Goal: Information Seeking & Learning: Learn about a topic

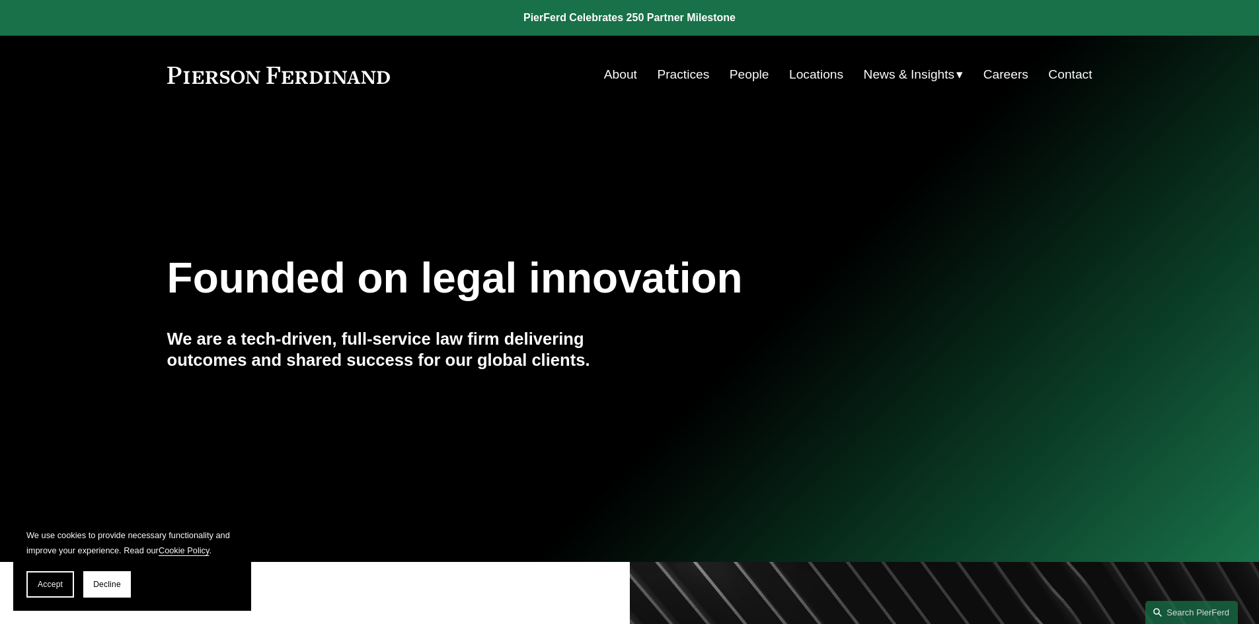
click at [694, 75] on link "Practices" at bounding box center [683, 74] width 52 height 25
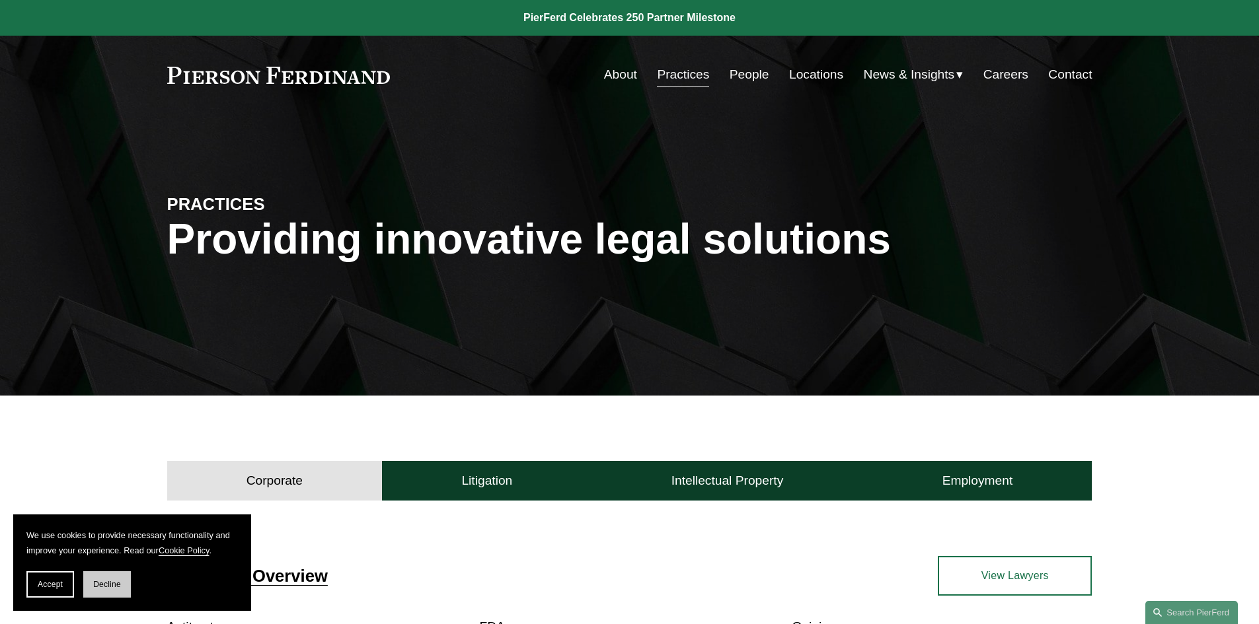
click at [122, 579] on button "Decline" at bounding box center [107, 585] width 48 height 26
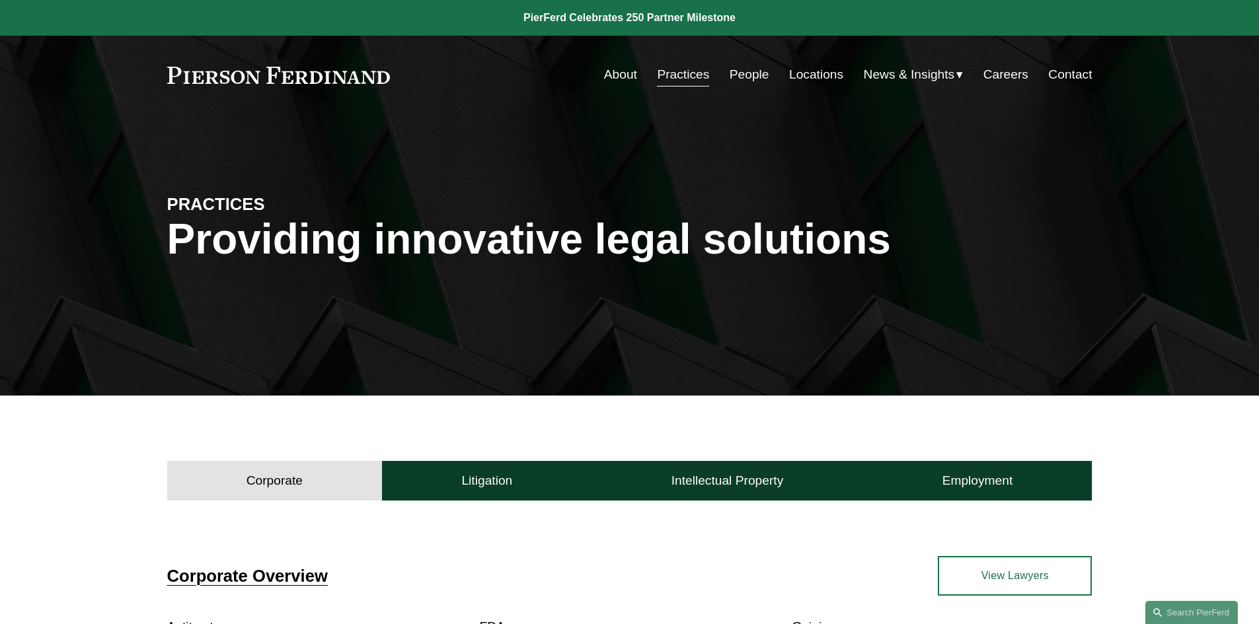
click at [988, 73] on link "Careers" at bounding box center [1005, 74] width 45 height 25
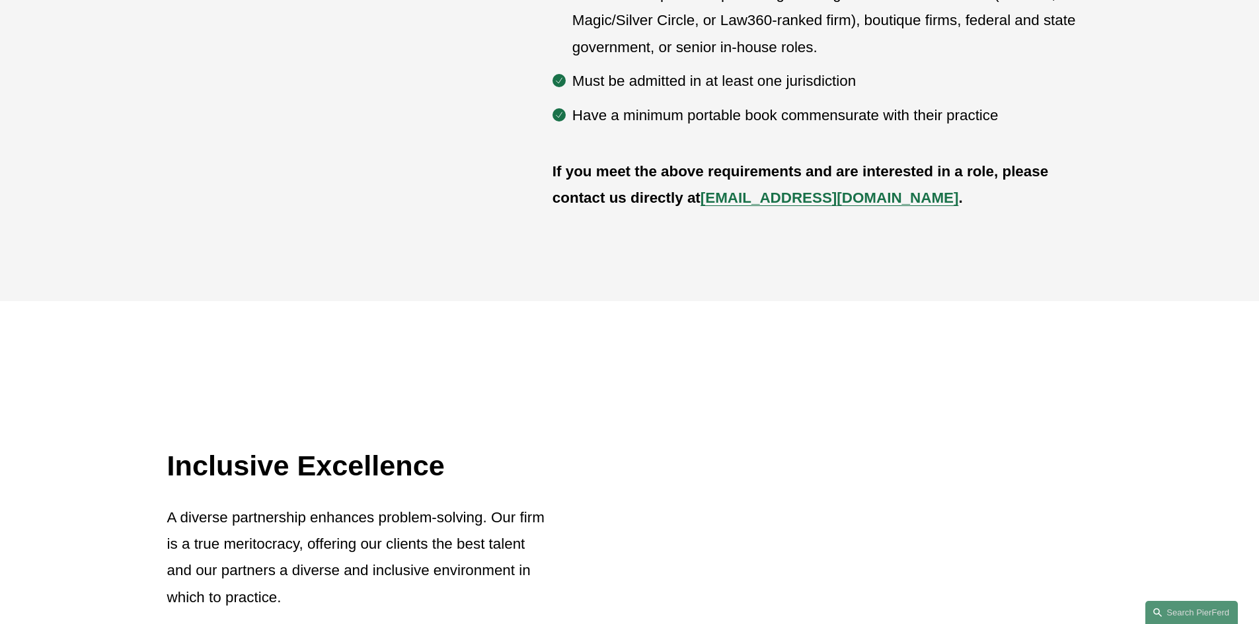
scroll to position [859, 0]
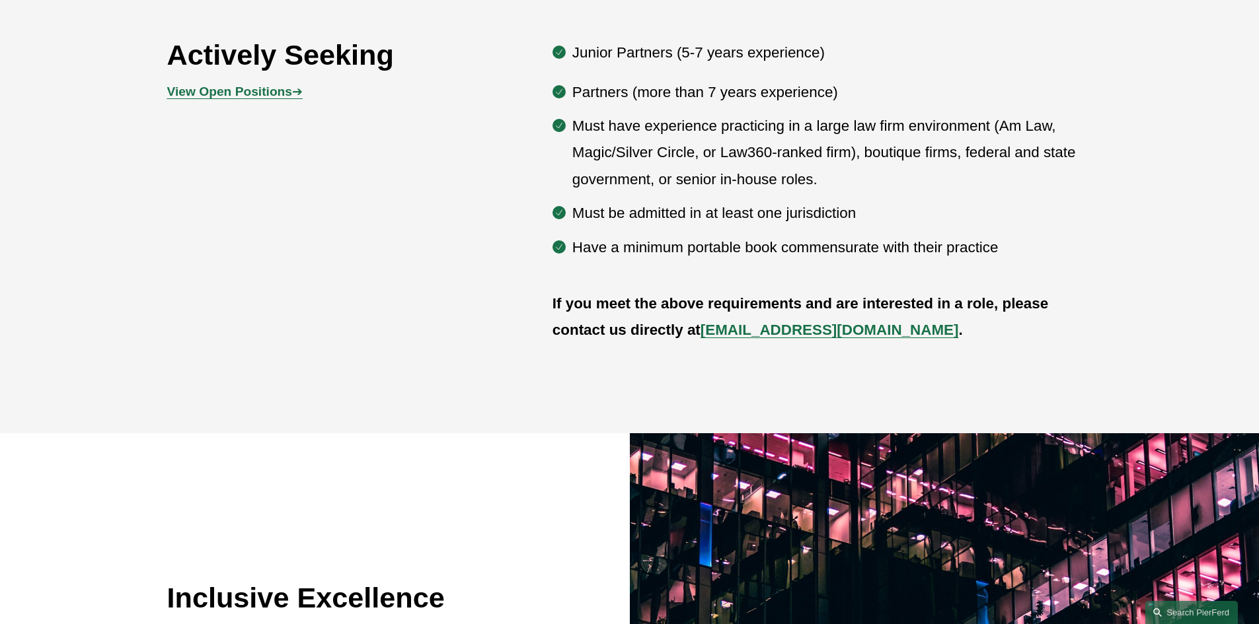
click at [272, 93] on strong "View Open Positions" at bounding box center [229, 92] width 125 height 14
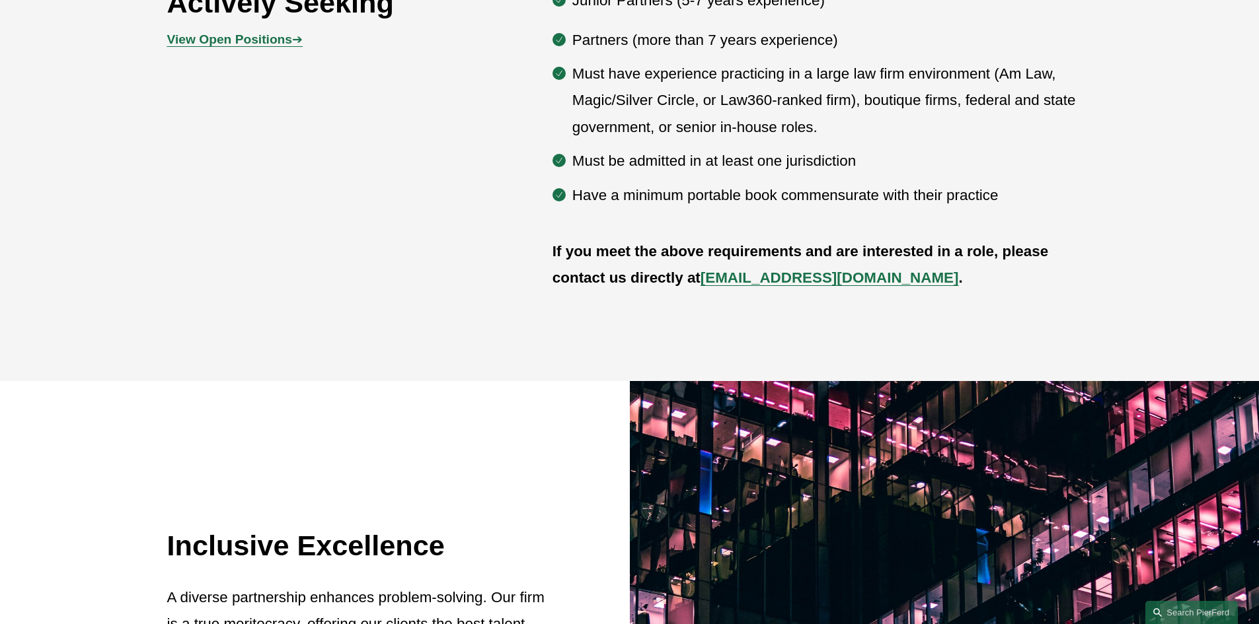
scroll to position [991, 0]
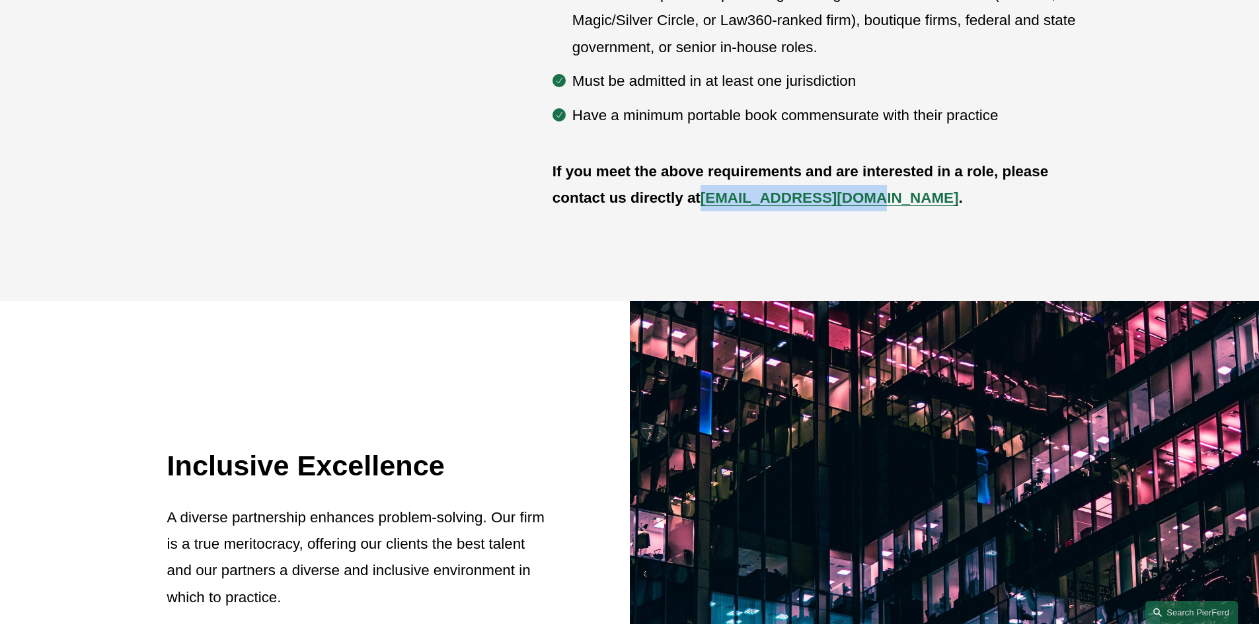
drag, startPoint x: 704, startPoint y: 200, endPoint x: 852, endPoint y: 208, distance: 148.3
click at [852, 208] on p "If you meet the above requirements and are interested in a role, please contact…" at bounding box center [822, 186] width 540 height 54
copy strong "recruit@pierferd.com"
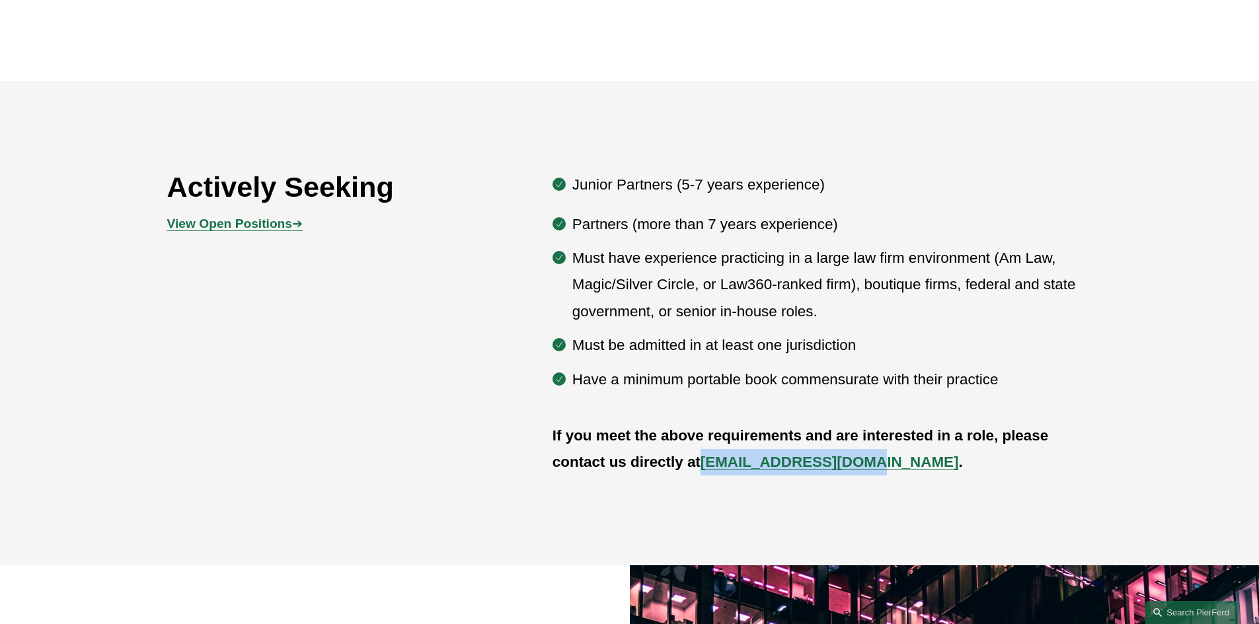
scroll to position [1123, 0]
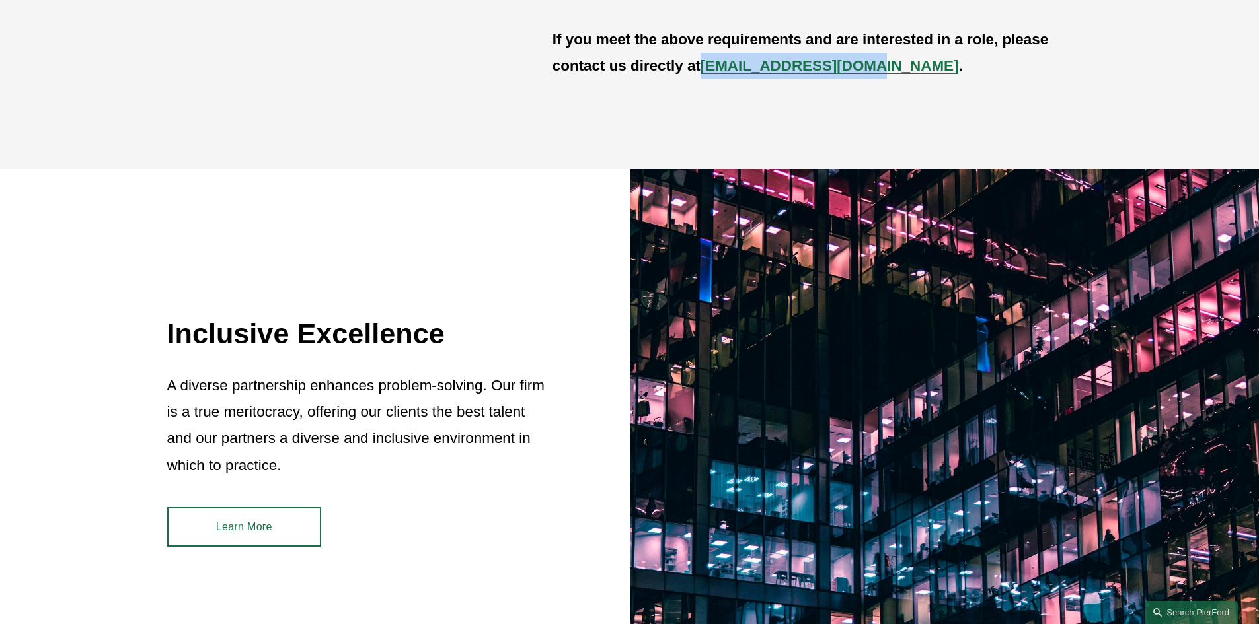
copy strong "recruit@pierferd.com"
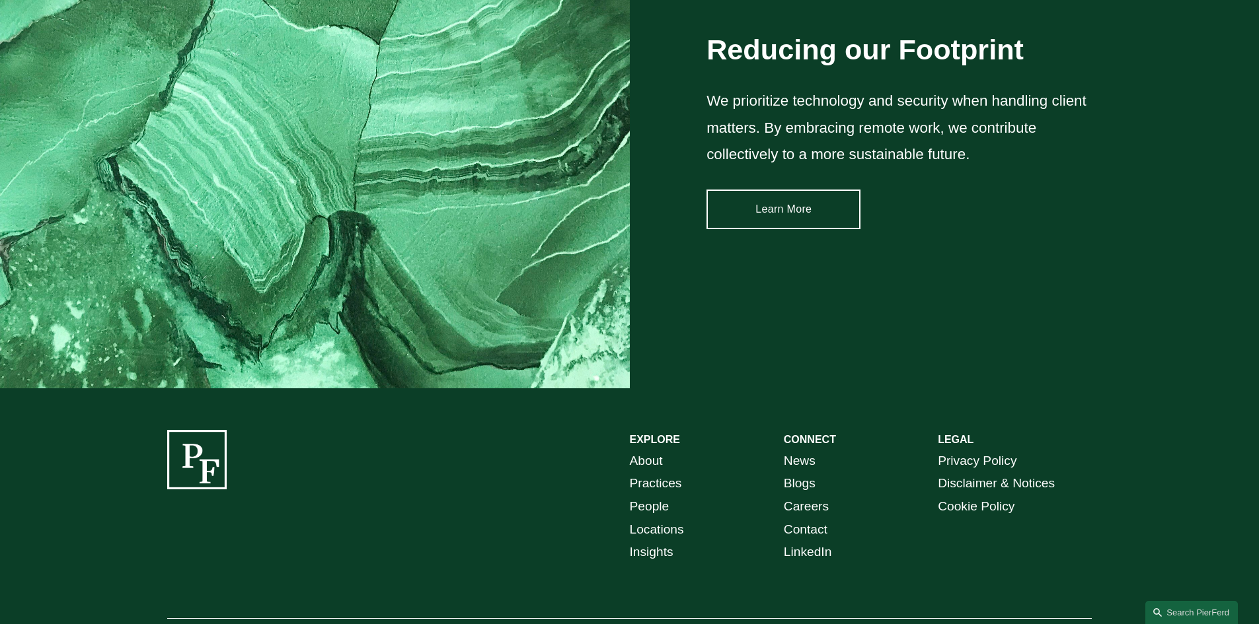
scroll to position [2007, 0]
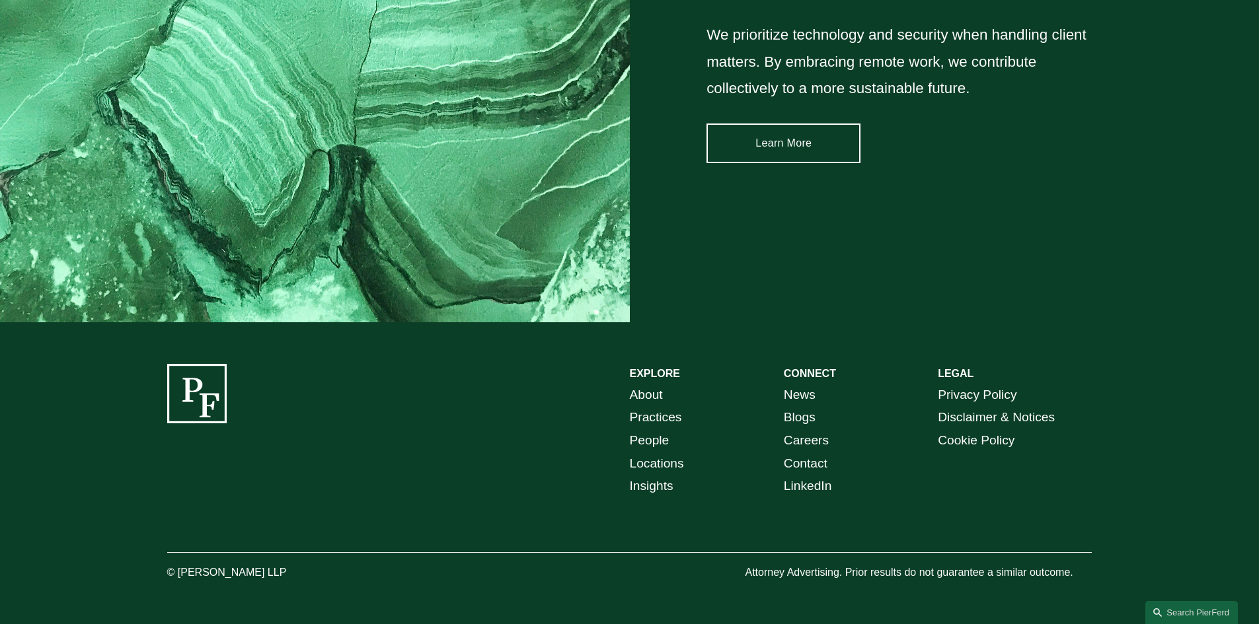
click at [676, 462] on link "Locations" at bounding box center [657, 464] width 54 height 23
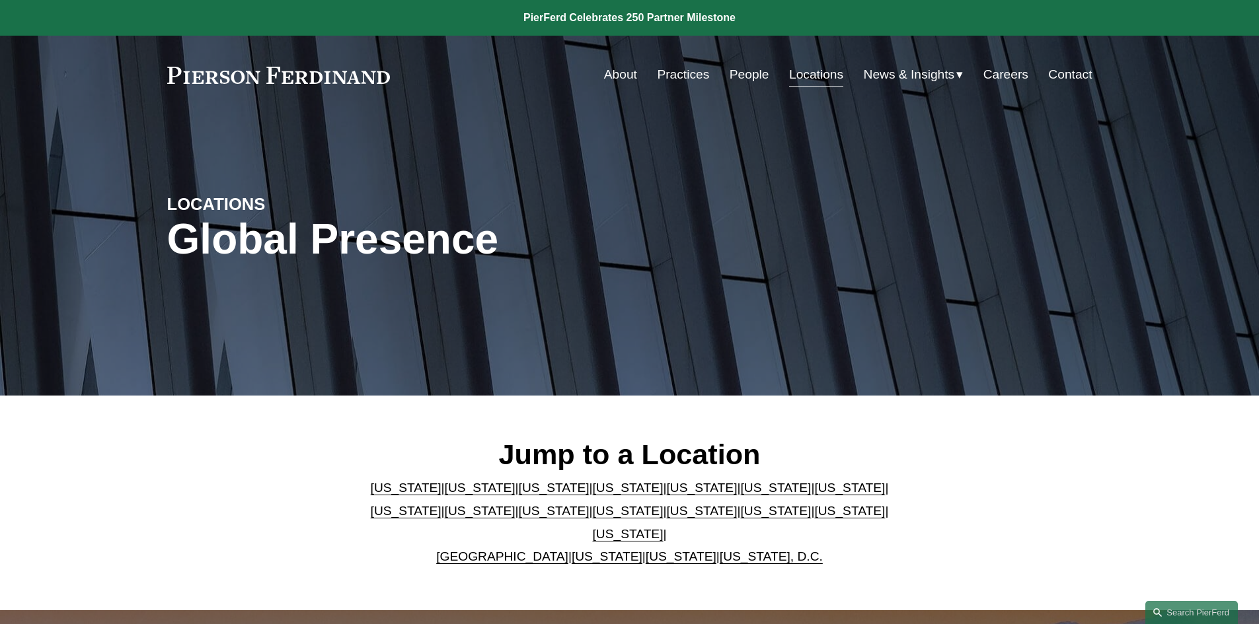
click at [814, 518] on link "Pennsylvania" at bounding box center [849, 511] width 71 height 14
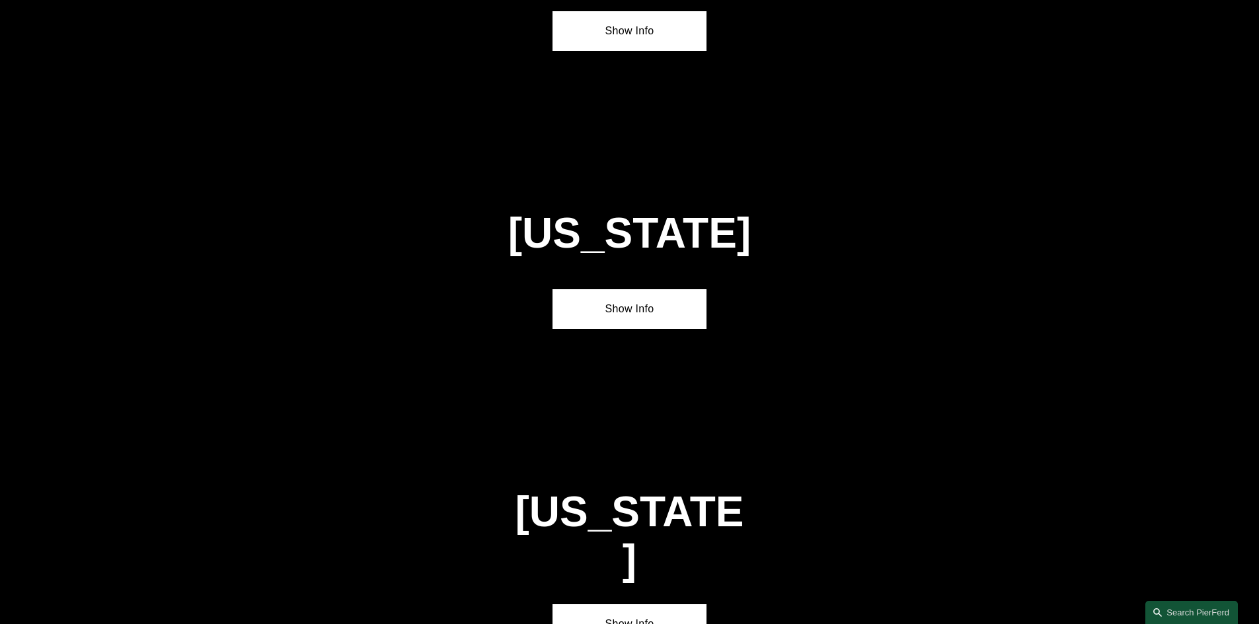
scroll to position [4222, 0]
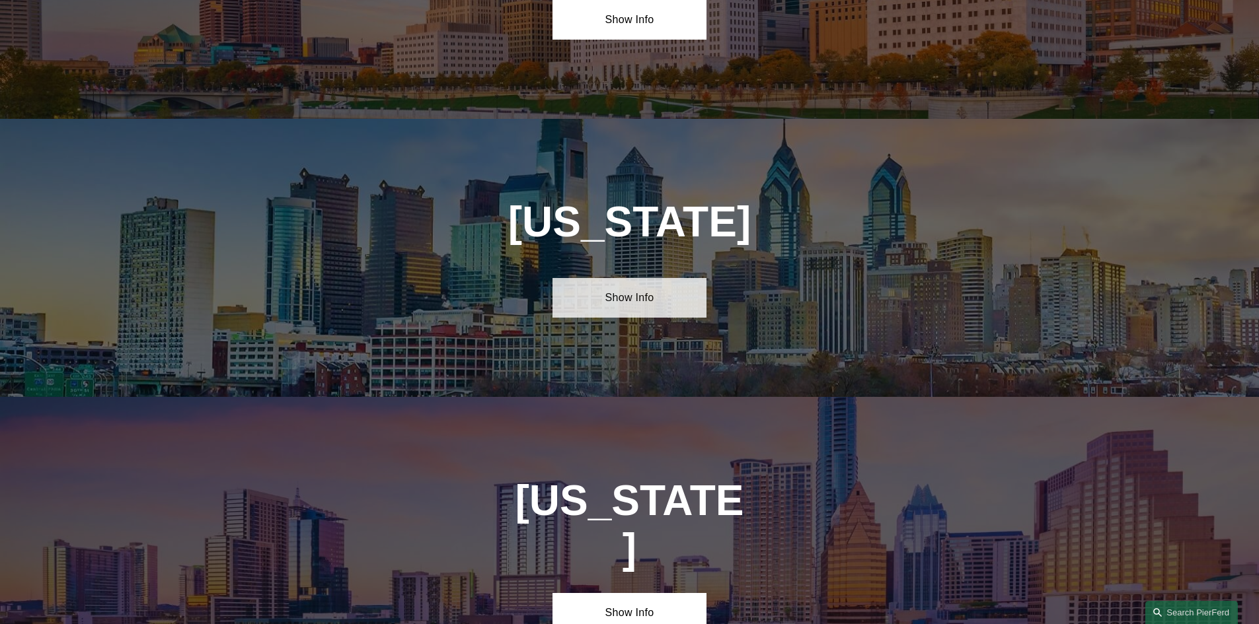
click at [661, 278] on link "Show Info" at bounding box center [629, 298] width 154 height 40
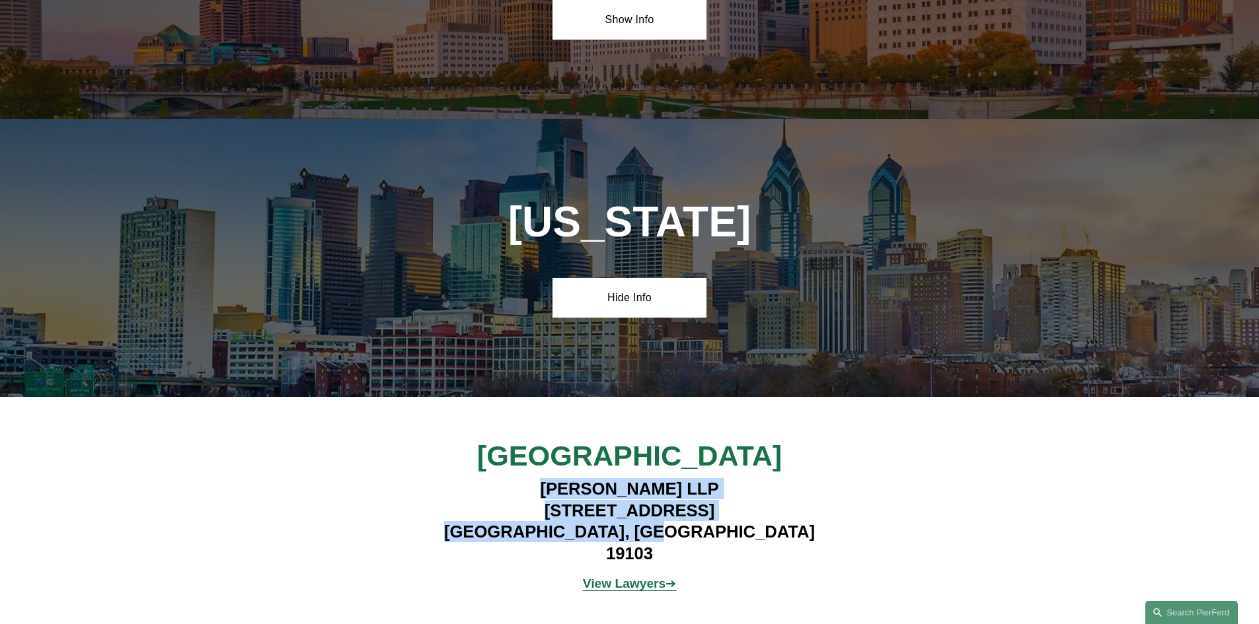
drag, startPoint x: 542, startPoint y: 377, endPoint x: 720, endPoint y: 423, distance: 184.3
click at [720, 478] on h4 "Pierson Ferdinand LLP 1650 Market Street, Suite 3600 Philadelphia, PA 19103" at bounding box center [629, 521] width 385 height 86
copy h4 "Pierson Ferdinand LLP 1650 Market Street, Suite 3600 Philadelphia, PA 19103"
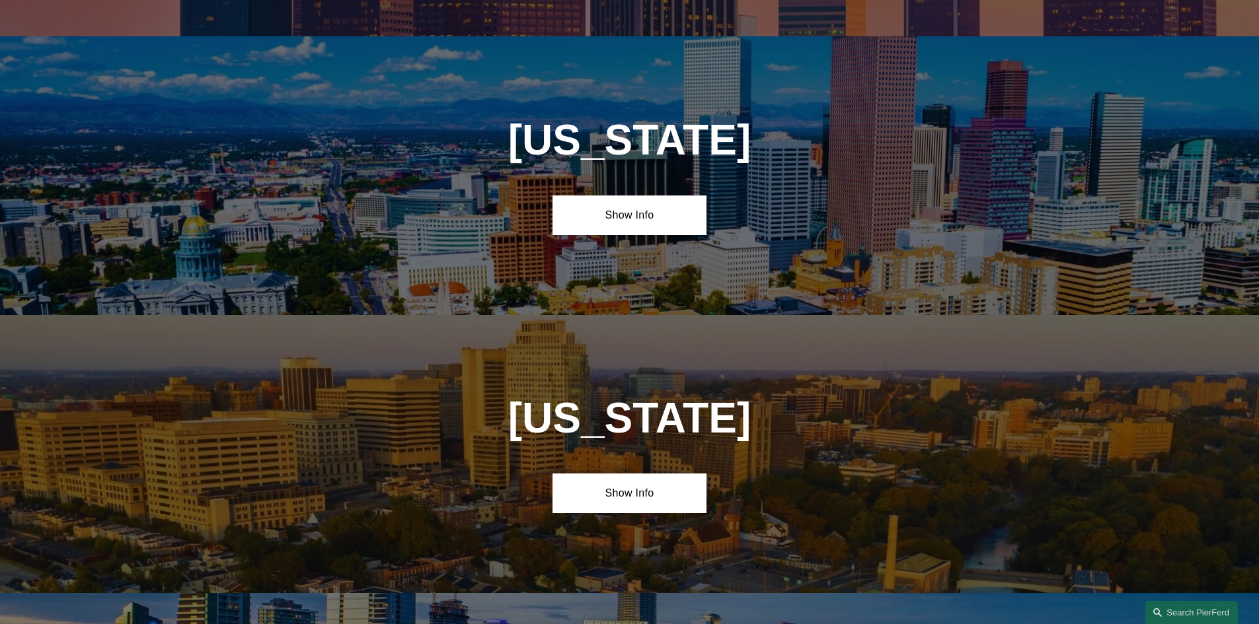
scroll to position [36, 0]
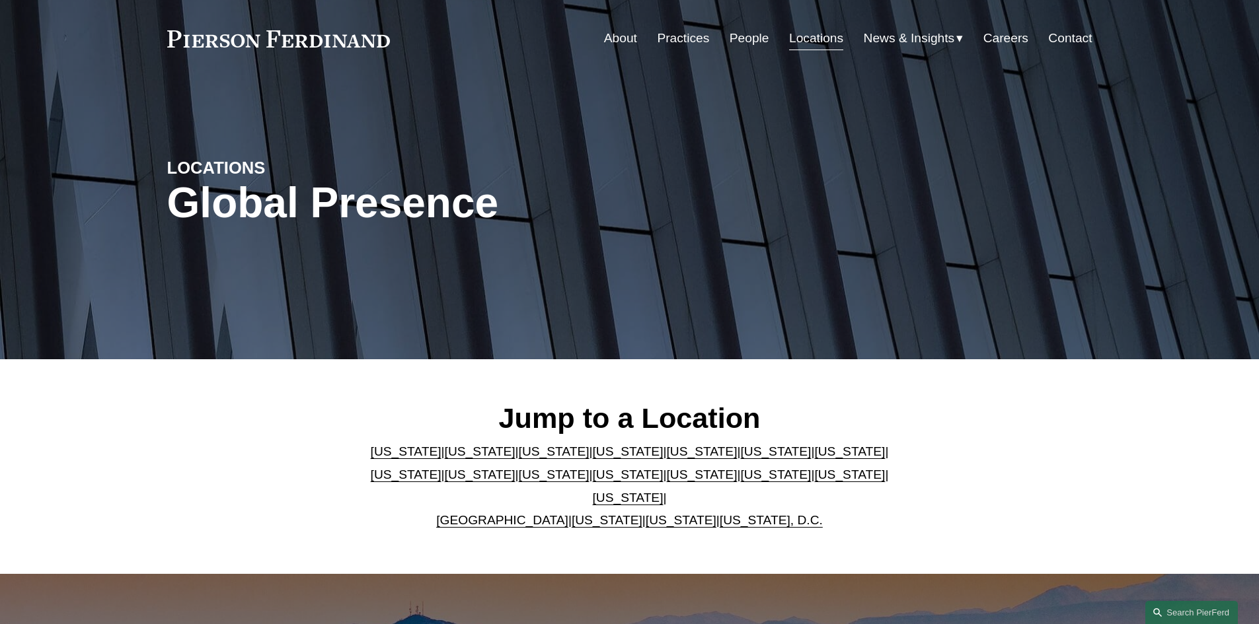
click at [692, 38] on link "Practices" at bounding box center [683, 38] width 52 height 25
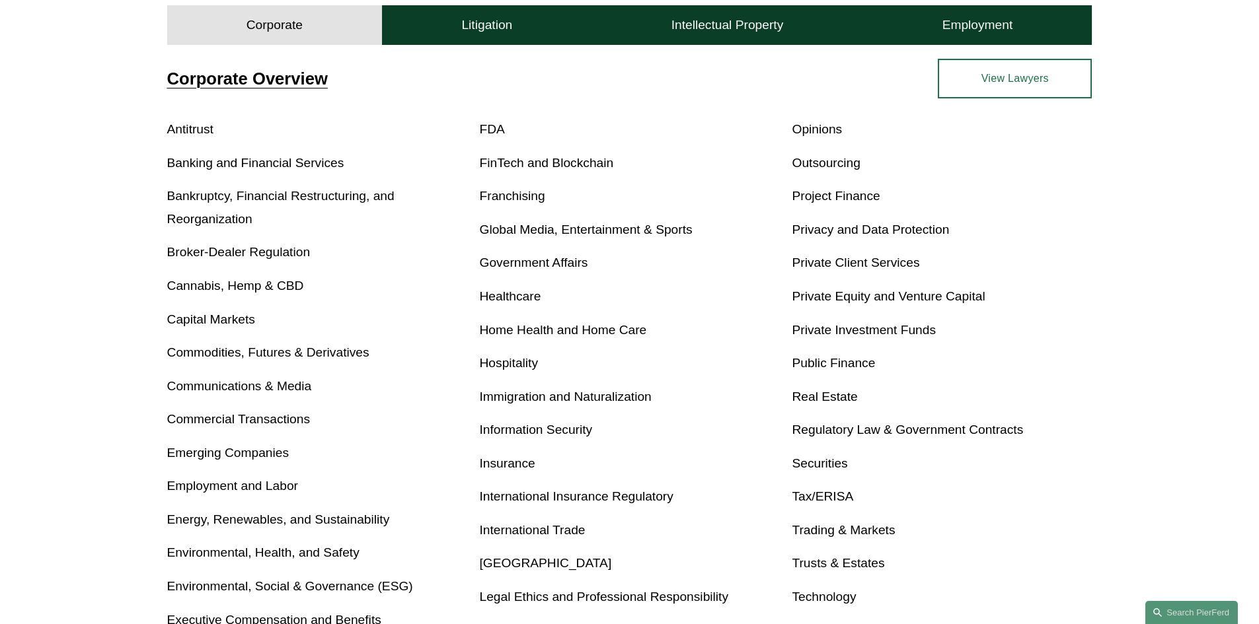
scroll to position [529, 0]
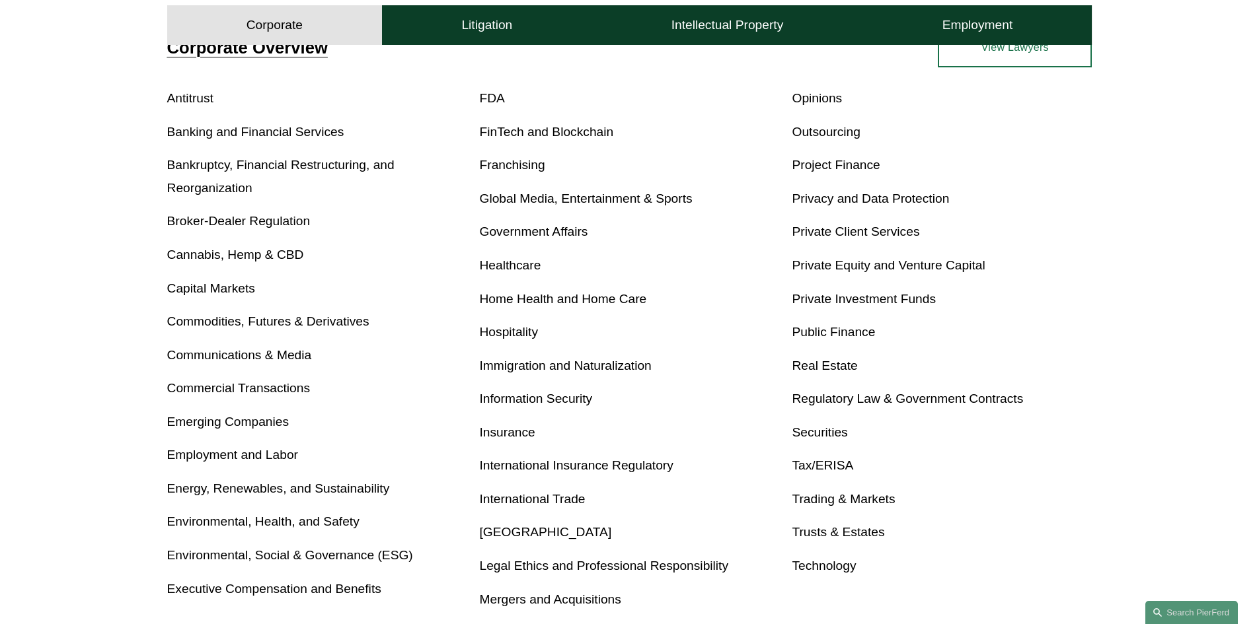
click at [587, 353] on div "Antitrust Banking and Financial Services Bankruptcy, Financial Restructuring, a…" at bounding box center [629, 349] width 925 height 524
click at [560, 375] on p "Immigration and Naturalization" at bounding box center [630, 366] width 300 height 23
click at [575, 358] on p "Immigration and Naturalization" at bounding box center [630, 366] width 300 height 23
click at [566, 361] on link "Immigration and Naturalization" at bounding box center [566, 366] width 172 height 14
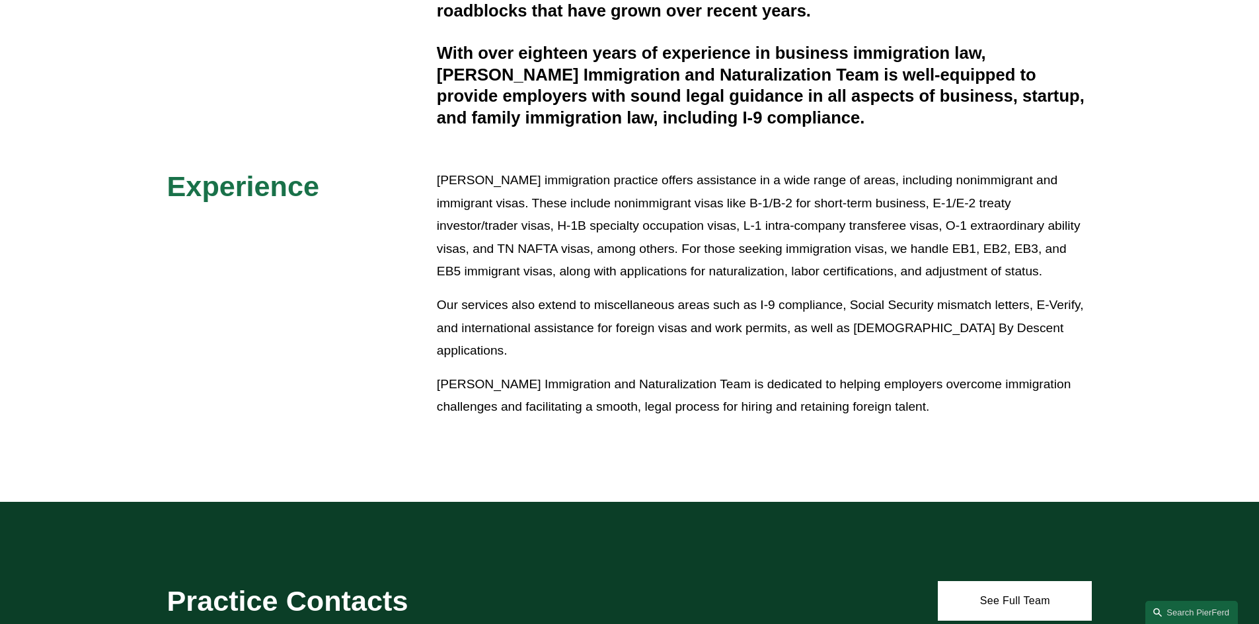
scroll to position [463, 0]
